Goal: Information Seeking & Learning: Learn about a topic

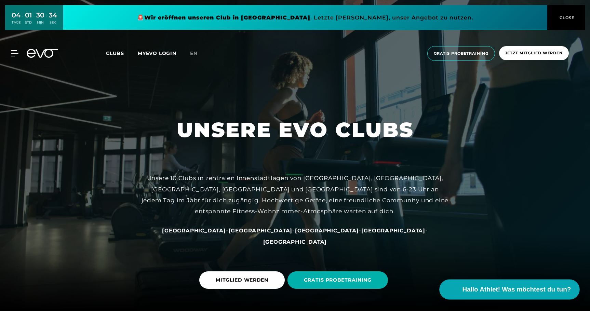
click at [510, 289] on span "Hallo Athlet! Was möchtest du tun?" at bounding box center [517, 290] width 109 height 10
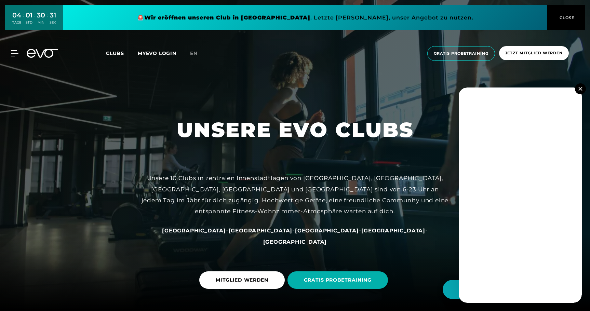
click at [581, 90] on img at bounding box center [581, 89] width 4 height 4
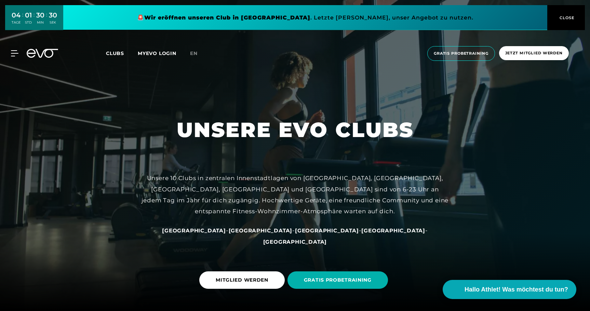
click at [568, 15] on span "CLOSE" at bounding box center [566, 18] width 17 height 6
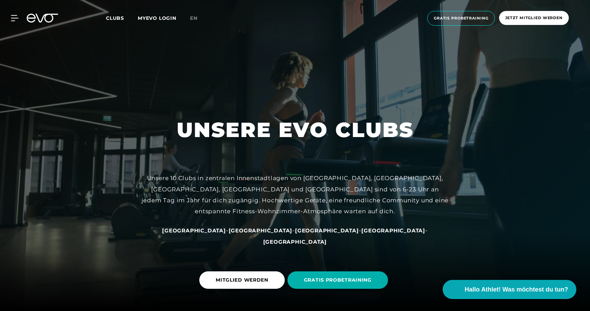
click at [120, 19] on span "Clubs" at bounding box center [115, 18] width 18 height 6
click at [14, 18] on icon at bounding box center [16, 17] width 10 height 5
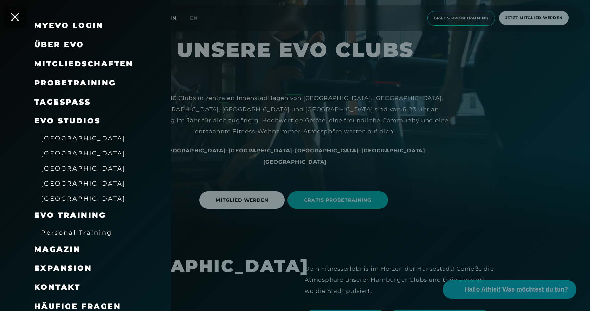
scroll to position [93, 0]
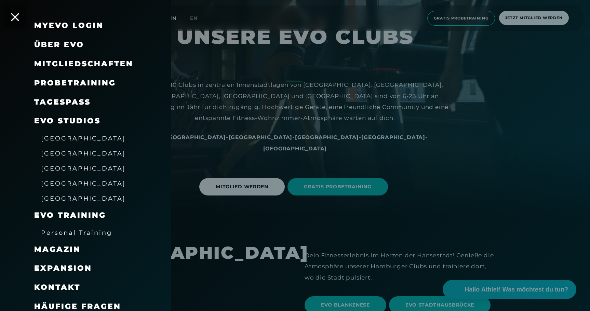
click at [85, 302] on span "Häufige Fragen" at bounding box center [77, 306] width 87 height 9
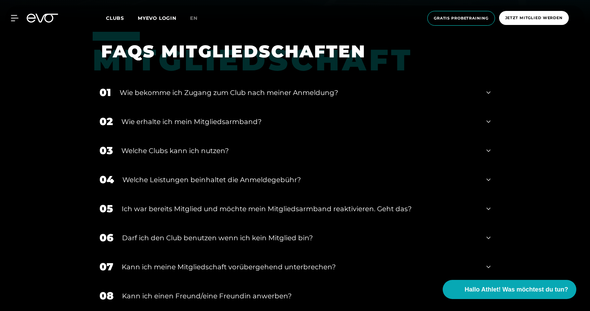
scroll to position [297, 0]
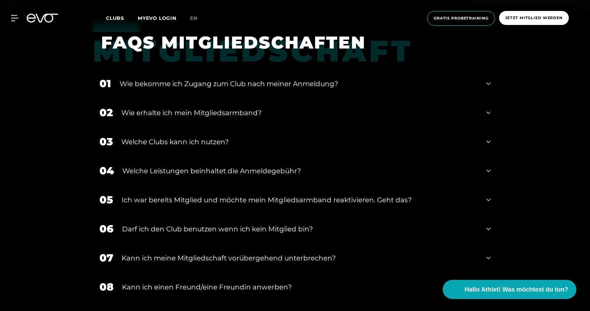
click at [229, 82] on div "Wie bekomme ich Zugang zum Club nach meiner Anmeldung?" at bounding box center [299, 84] width 358 height 10
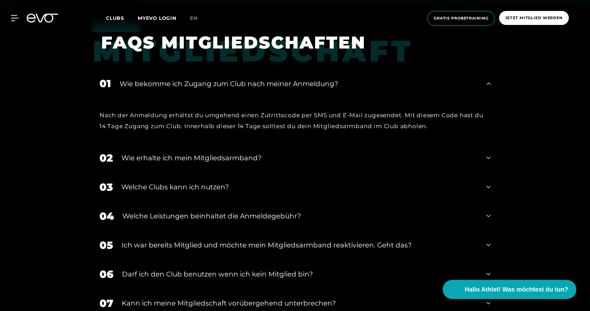
click at [229, 82] on div "Wie bekomme ich Zugang zum Club nach meiner Anmeldung?" at bounding box center [299, 84] width 358 height 10
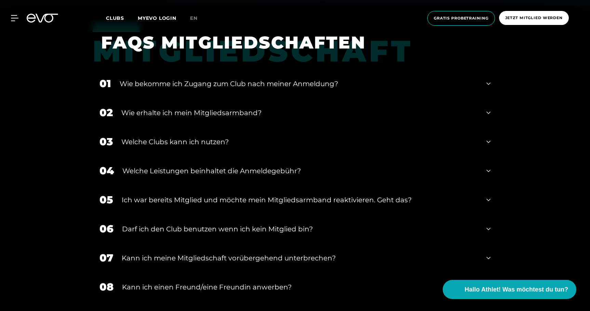
click at [204, 113] on div "Wie erhalte ich mein Mitgliedsarmband?" at bounding box center [299, 113] width 357 height 10
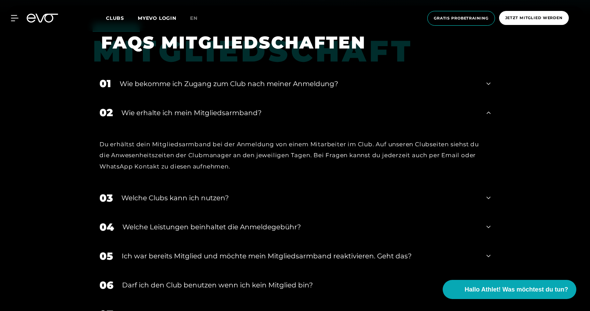
click at [204, 113] on div "Wie erhalte ich mein Mitgliedsarmband?" at bounding box center [299, 113] width 357 height 10
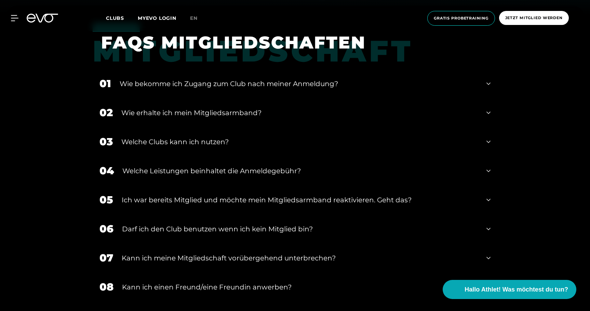
click at [195, 142] on div "Welche Clubs kann ich nutzen?" at bounding box center [299, 142] width 357 height 10
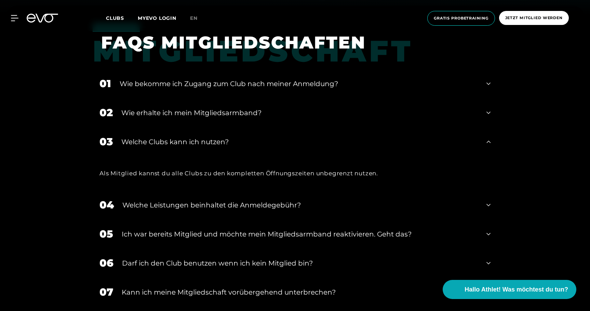
click at [195, 142] on div "Welche Clubs kann ich nutzen?" at bounding box center [299, 142] width 357 height 10
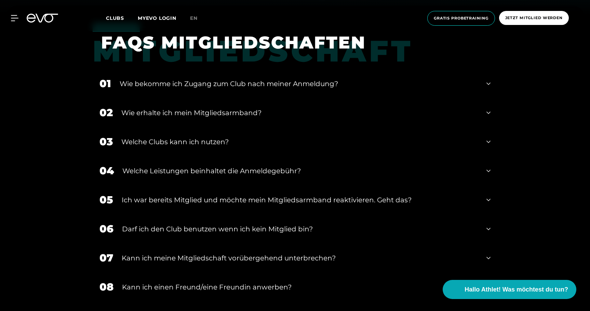
click at [186, 171] on div "Welche Leistungen beinhaltet die Anmeldegebühr?" at bounding box center [300, 171] width 356 height 10
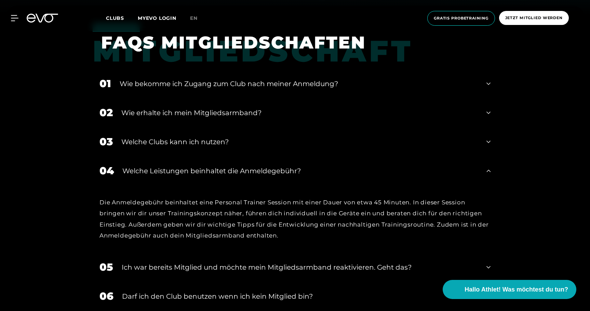
click at [191, 171] on div "Welche Leistungen beinhaltet die Anmeldegebühr?" at bounding box center [300, 171] width 356 height 10
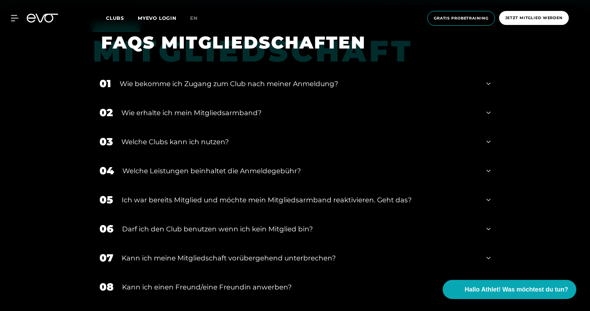
click at [197, 196] on div "Ich war bereits Mitglied und möchte mein Mitgliedsarmband reaktivieren. Geht da…" at bounding box center [300, 200] width 356 height 10
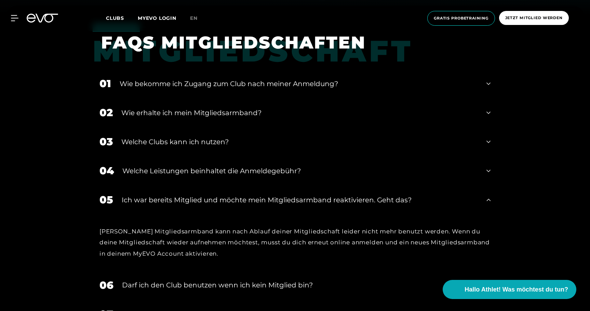
click at [197, 197] on div "Ich war bereits Mitglied und möchte mein Mitgliedsarmband reaktivieren. Geht da…" at bounding box center [300, 200] width 356 height 10
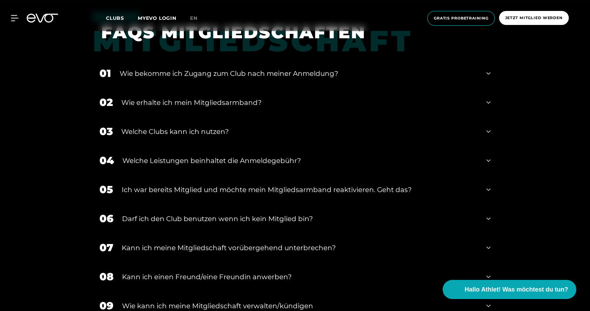
scroll to position [342, 0]
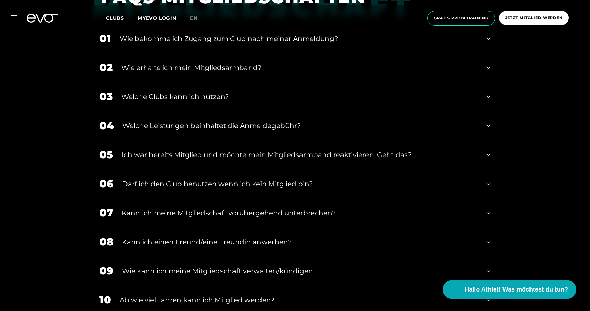
click at [194, 183] on div "Darf ich den Club benutzen wenn ich kein Mitglied bin?" at bounding box center [300, 184] width 356 height 10
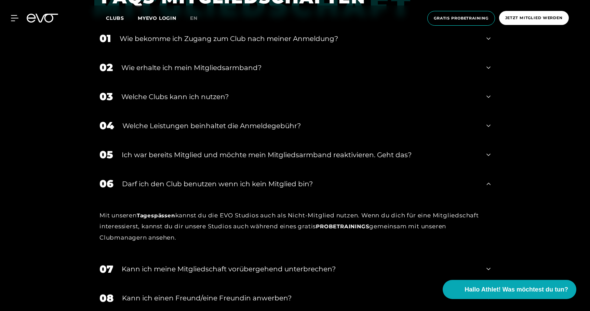
click at [194, 183] on div "Darf ich den Club benutzen wenn ich kein Mitglied bin?" at bounding box center [300, 184] width 356 height 10
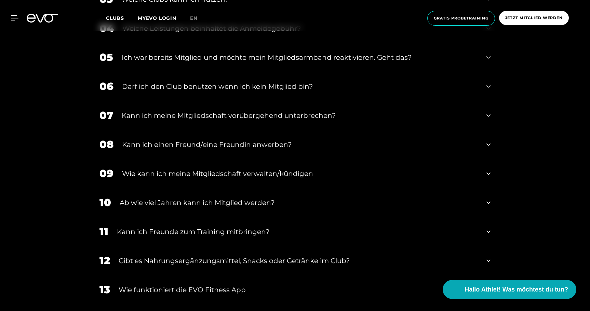
scroll to position [484, 0]
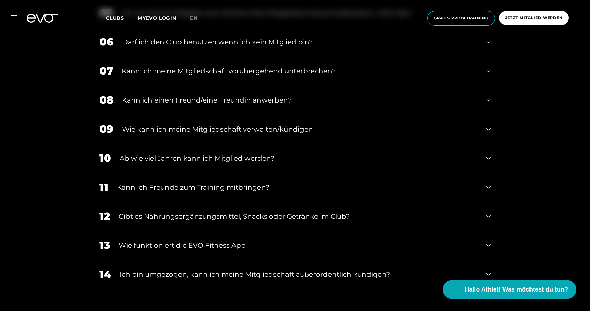
click at [176, 69] on div "Kann ich meine Mitgliedschaft vorübergehend unterbrechen?" at bounding box center [300, 71] width 356 height 10
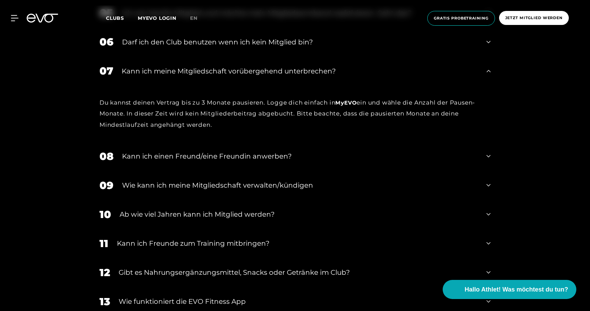
click at [163, 73] on div "Kann ich meine Mitgliedschaft vorübergehend unterbrechen?" at bounding box center [300, 71] width 356 height 10
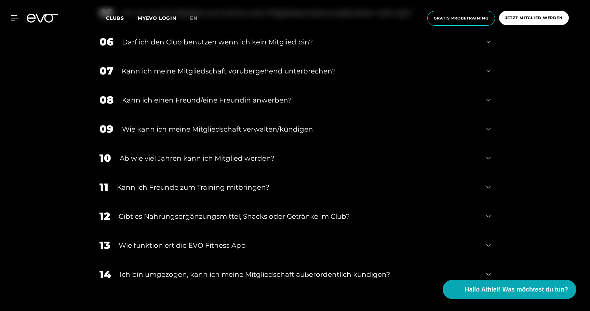
click at [166, 101] on div "Kann ich einen Freund/eine Freundin anwerben?" at bounding box center [300, 100] width 356 height 10
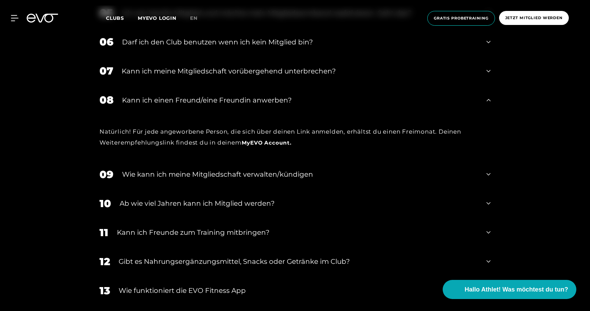
click at [166, 100] on div "Kann ich einen Freund/eine Freundin anwerben?" at bounding box center [300, 100] width 356 height 10
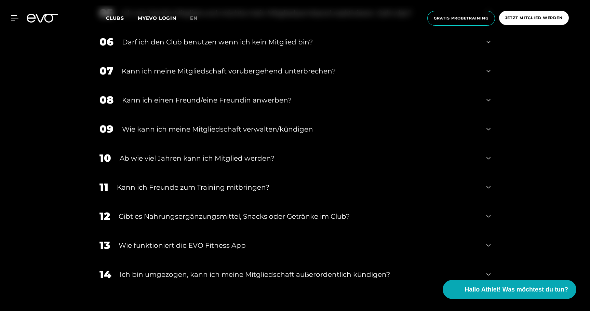
click at [151, 130] on div "Wie kann ich meine Mitgliedschaft verwalten/kündigen" at bounding box center [300, 129] width 356 height 10
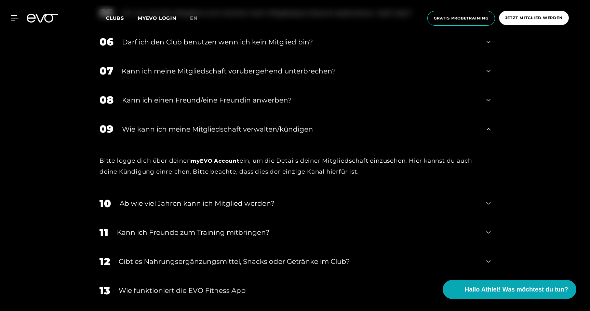
click at [151, 130] on div "Wie kann ich meine Mitgliedschaft verwalten/kündigen" at bounding box center [300, 129] width 356 height 10
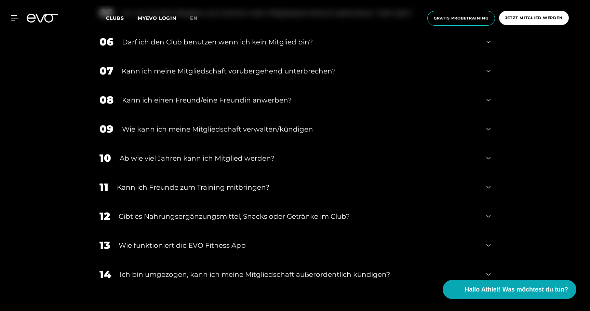
click at [160, 156] on div "Ab wie viel Jahren kann ich Mitglied werden?" at bounding box center [299, 158] width 358 height 10
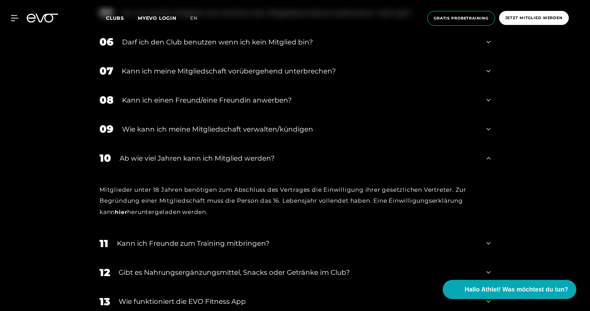
click at [159, 156] on div "Ab wie viel Jahren kann ich Mitglied werden?" at bounding box center [299, 158] width 358 height 10
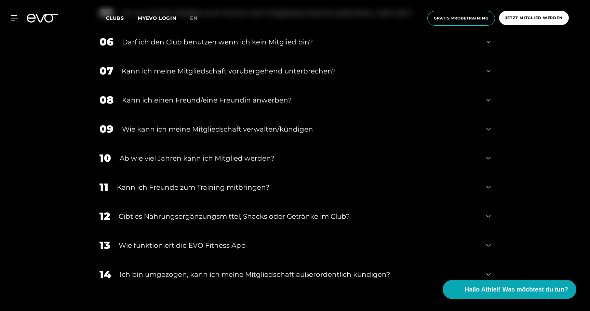
click at [188, 186] on div "Kann ich Freunde zum Training mitbringen?" at bounding box center [297, 187] width 361 height 10
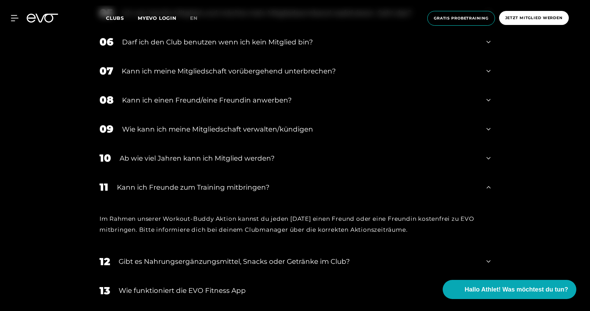
click at [182, 188] on div "Kann ich Freunde zum Training mitbringen?" at bounding box center [297, 187] width 361 height 10
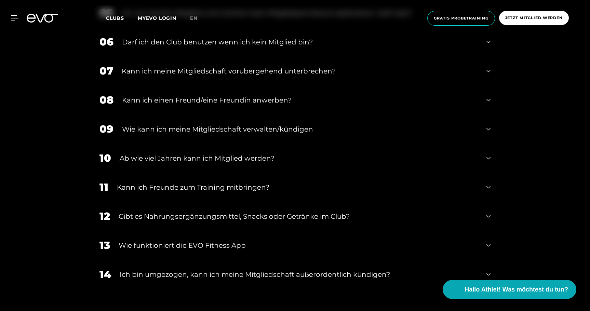
scroll to position [530, 0]
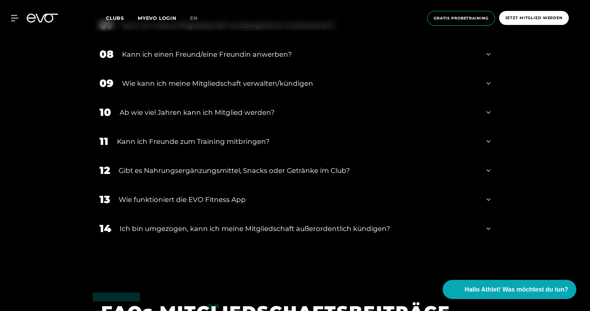
click at [212, 172] on div "Gibt es Nahrungsergänzungsmittel, Snacks oder Getränke im Club?" at bounding box center [298, 170] width 359 height 10
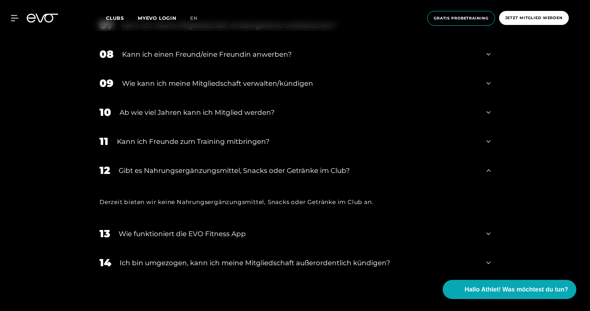
click at [211, 172] on div "Gibt es Nahrungsergänzungsmittel, Snacks oder Getränke im Club?" at bounding box center [298, 170] width 359 height 10
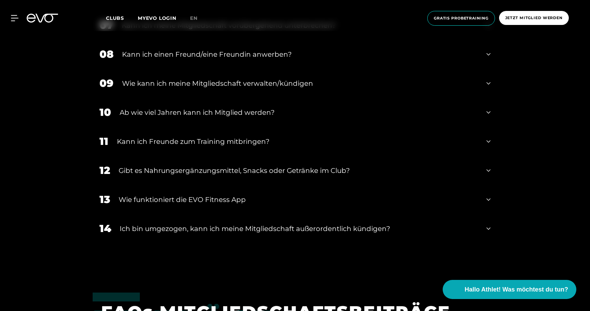
click at [183, 201] on div "Wie funktioniert die EVO Fitness App" at bounding box center [298, 200] width 359 height 10
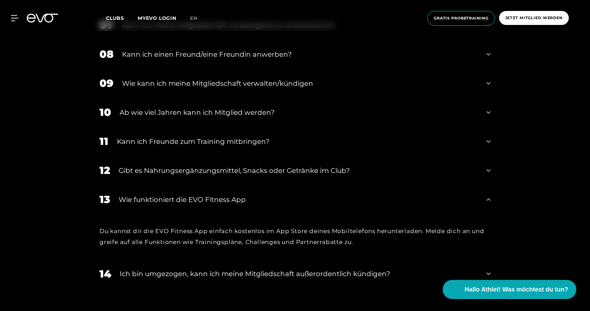
click at [183, 199] on div "Wie funktioniert die EVO Fitness App" at bounding box center [298, 200] width 359 height 10
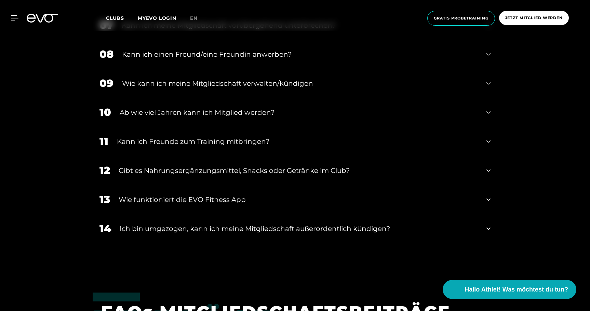
click at [184, 229] on div "Ich bin umgezogen, kann ich meine Mitgliedschaft außerordentlich kündigen?" at bounding box center [299, 229] width 358 height 10
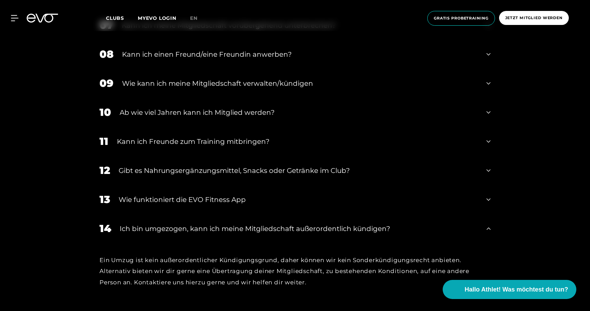
click at [184, 229] on div "Ich bin umgezogen, kann ich meine Mitgliedschaft außerordentlich kündigen?" at bounding box center [299, 229] width 358 height 10
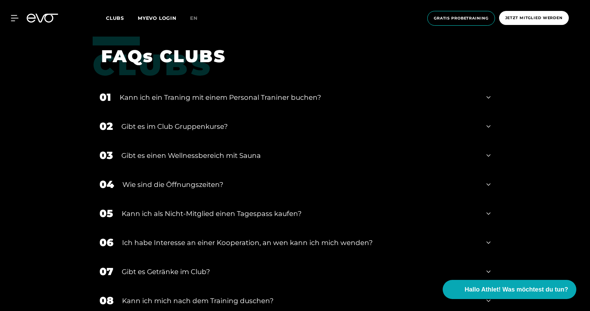
scroll to position [1053, 0]
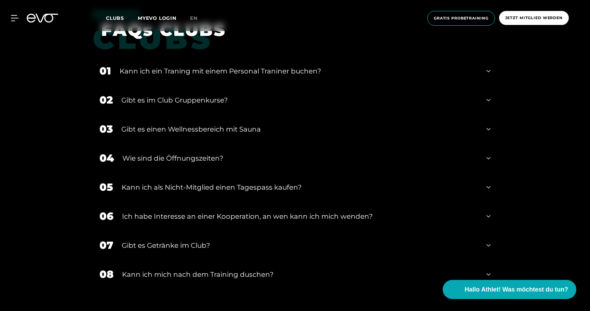
click at [195, 70] on div "Kann ich ein Traning mit einem Personal Traniner buchen?" at bounding box center [299, 71] width 358 height 10
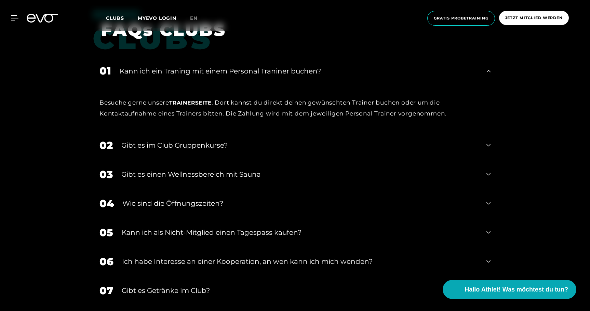
click at [195, 70] on div "Kann ich ein Traning mit einem Personal Traniner buchen?" at bounding box center [299, 71] width 358 height 10
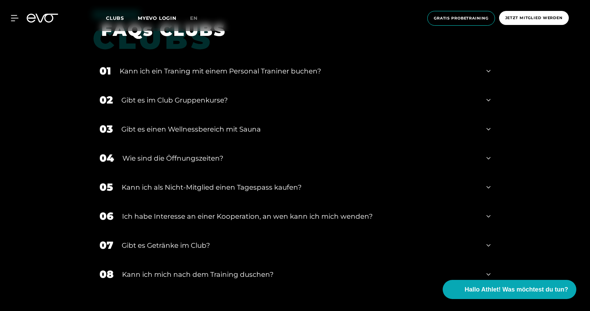
click at [184, 104] on div "﻿Gibt es im Club Gruppenkurse?" at bounding box center [299, 100] width 357 height 10
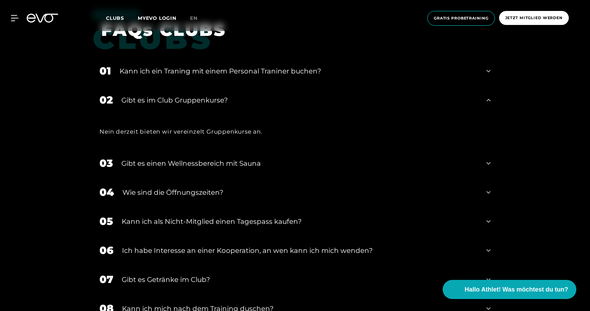
click at [185, 101] on div "﻿Gibt es im Club Gruppenkurse?" at bounding box center [299, 100] width 357 height 10
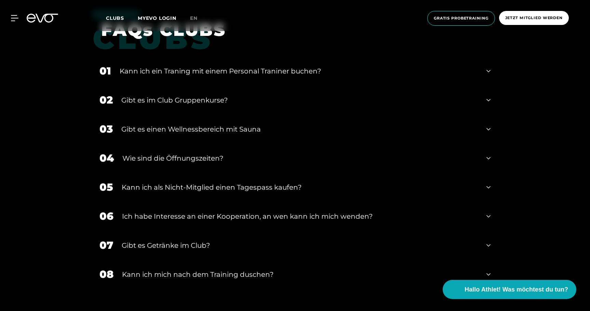
click at [190, 99] on div "﻿Gibt es im Club Gruppenkurse?" at bounding box center [299, 100] width 357 height 10
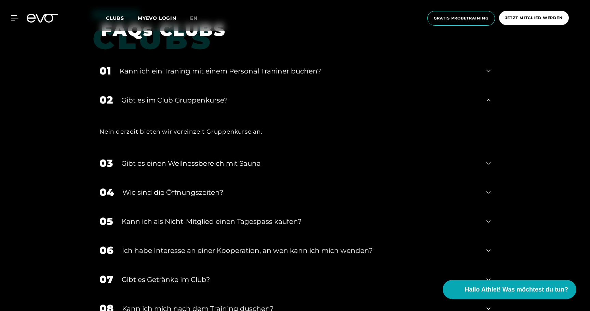
click at [190, 99] on div "﻿Gibt es im Club Gruppenkurse?" at bounding box center [299, 100] width 357 height 10
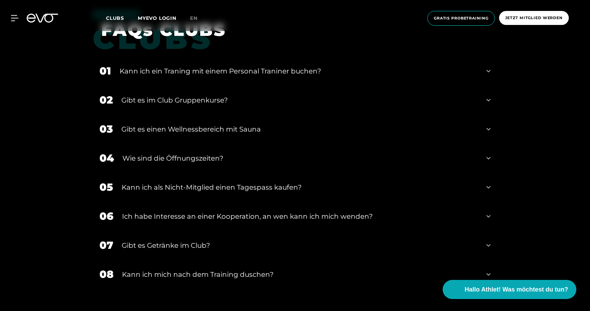
click at [200, 126] on div "Gibt es einen Wellnessbereich mit Sauna" at bounding box center [299, 129] width 357 height 10
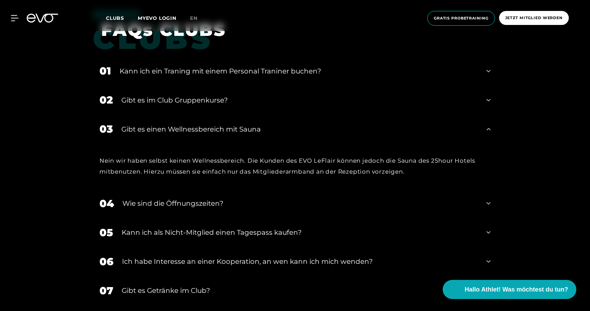
click at [200, 131] on div "Gibt es einen Wellnessbereich mit Sauna" at bounding box center [299, 129] width 357 height 10
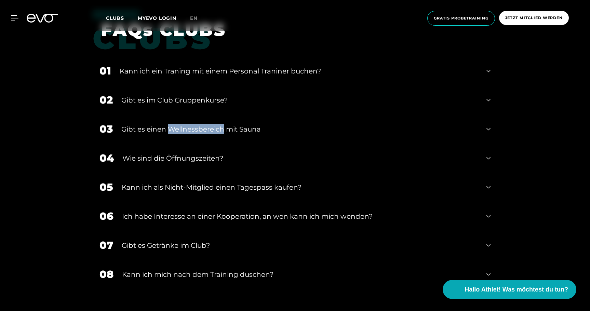
click at [200, 131] on div "Gibt es einen Wellnessbereich mit Sauna" at bounding box center [299, 129] width 357 height 10
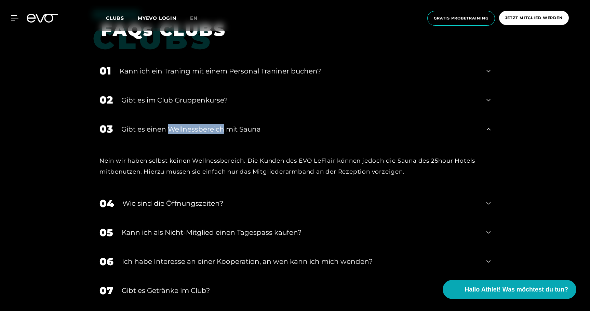
click at [200, 131] on div "Gibt es einen Wellnessbereich mit Sauna" at bounding box center [299, 129] width 357 height 10
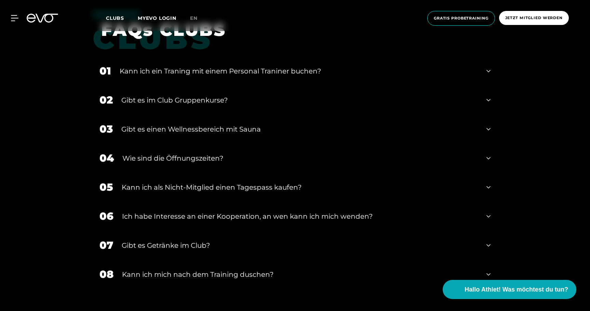
click at [203, 160] on div "Wie sind die Öffnungszeiten?" at bounding box center [300, 158] width 356 height 10
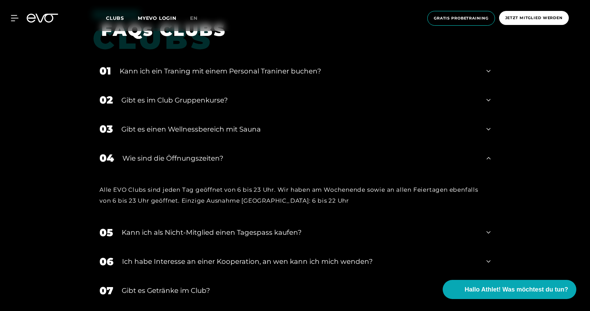
click at [202, 158] on div "Wie sind die Öffnungszeiten?" at bounding box center [300, 158] width 356 height 10
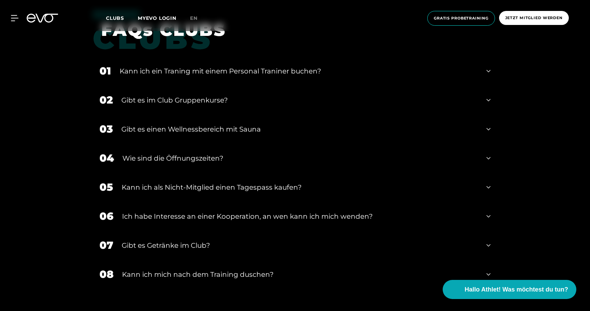
click at [197, 188] on div "Kann ich als Nicht-Mitglied einen Tagespass kaufen?" at bounding box center [300, 187] width 356 height 10
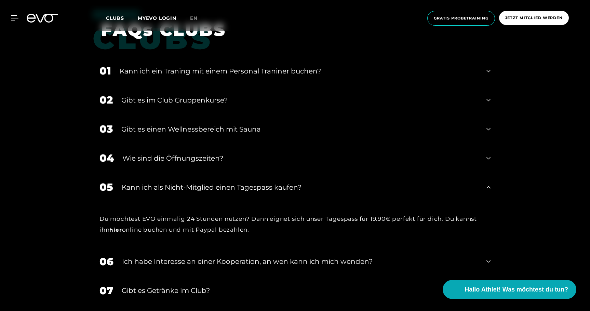
click at [197, 188] on div "Kann ich als Nicht-Mitglied einen Tagespass kaufen?" at bounding box center [300, 187] width 356 height 10
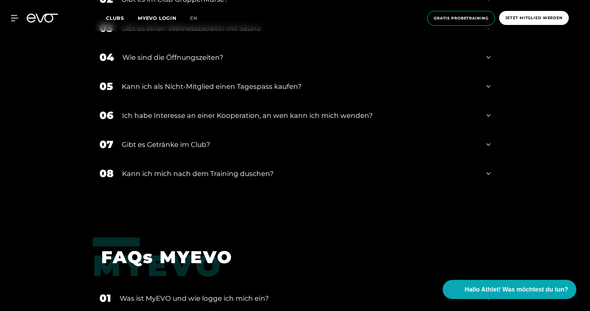
scroll to position [1208, 0]
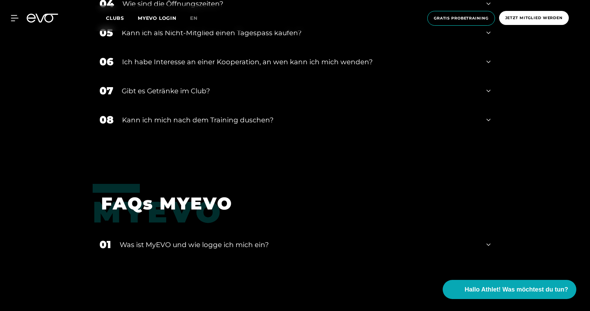
click at [178, 91] on div "Gibt es Getränke im Club?" at bounding box center [300, 91] width 356 height 10
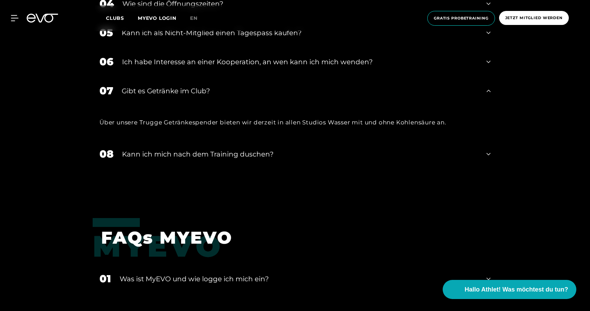
click at [178, 91] on div "Gibt es Getränke im Club?" at bounding box center [300, 91] width 356 height 10
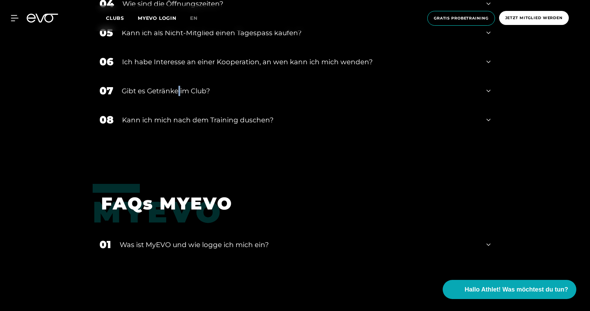
click at [178, 91] on div "Gibt es Getränke im Club?" at bounding box center [300, 91] width 356 height 10
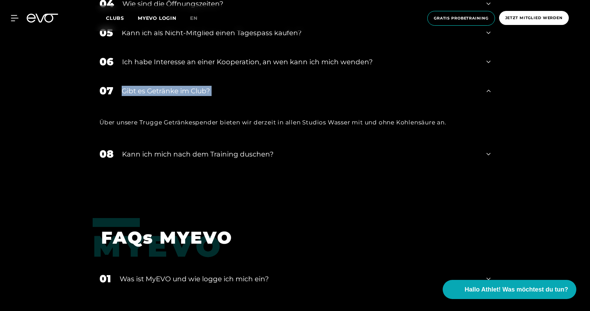
click at [178, 91] on div "Gibt es Getränke im Club?" at bounding box center [300, 91] width 356 height 10
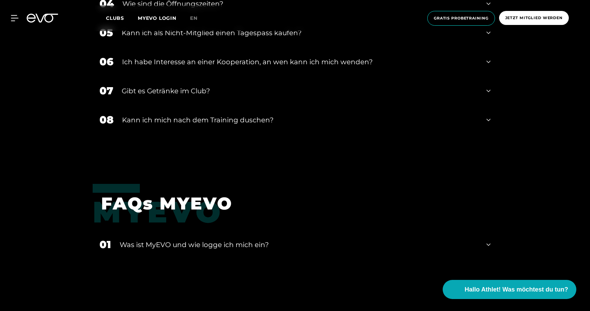
click at [187, 119] on div "Kann ich mich nach dem Training duschen?" at bounding box center [300, 120] width 356 height 10
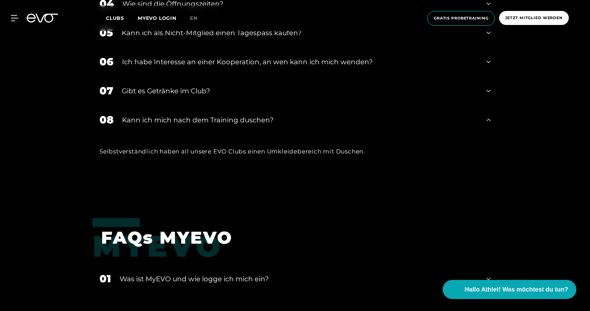
click at [187, 119] on div "Kann ich mich nach dem Training duschen?" at bounding box center [300, 120] width 356 height 10
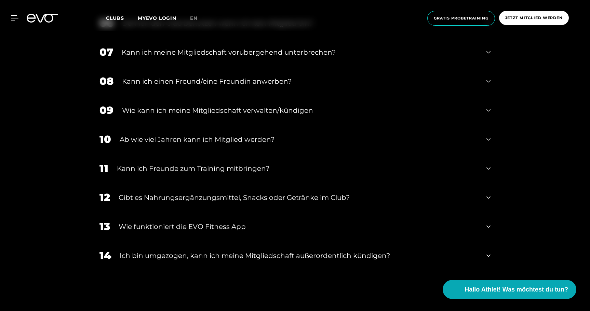
scroll to position [0, 0]
